Goal: Transaction & Acquisition: Obtain resource

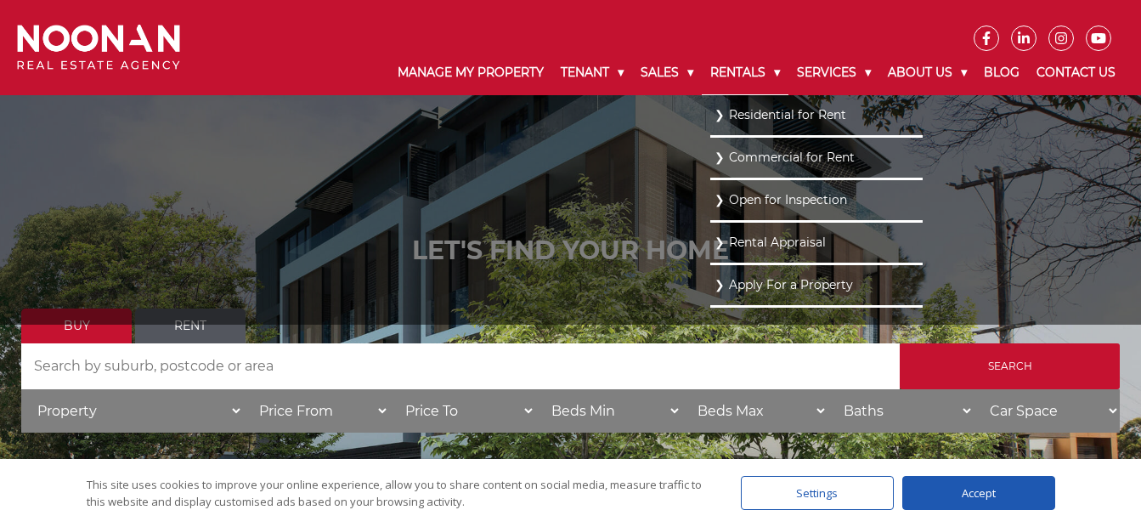
click at [718, 70] on link "Rentals" at bounding box center [745, 73] width 87 height 44
click at [746, 114] on link "Residential for Rent" at bounding box center [816, 114] width 204 height 23
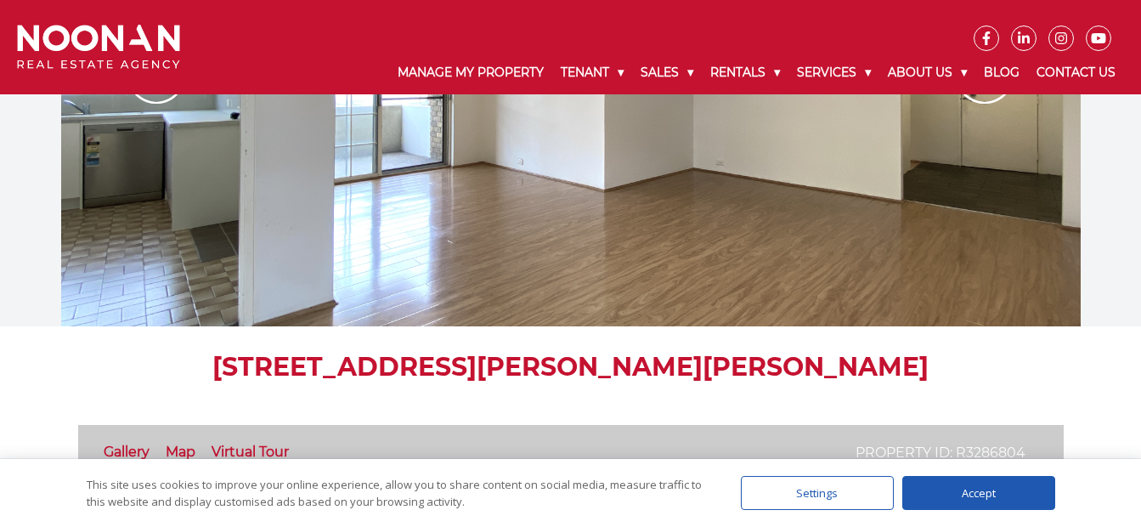
scroll to position [170, 0]
